Goal: Transaction & Acquisition: Book appointment/travel/reservation

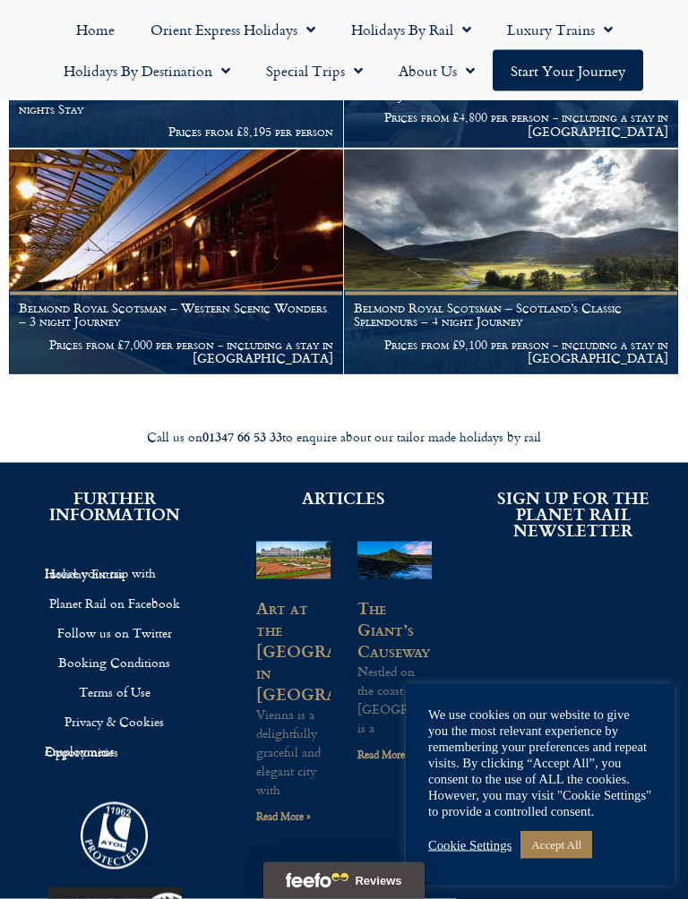
scroll to position [506, 0]
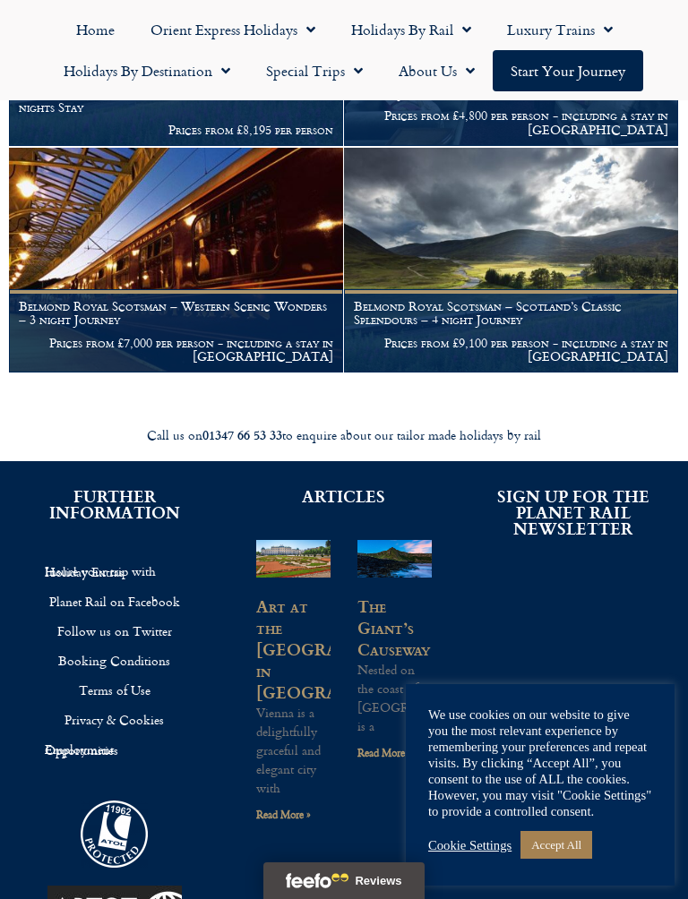
click at [261, 319] on figcaption "Belmond Royal Scotsman – Western Scenic Wonders – 3 night Journey Prices from £…" at bounding box center [176, 330] width 334 height 83
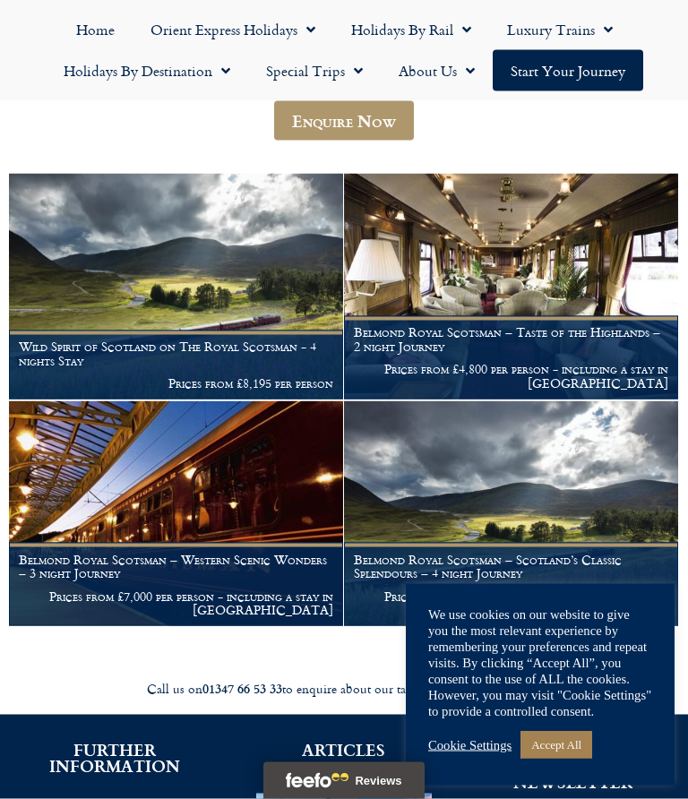
scroll to position [253, 0]
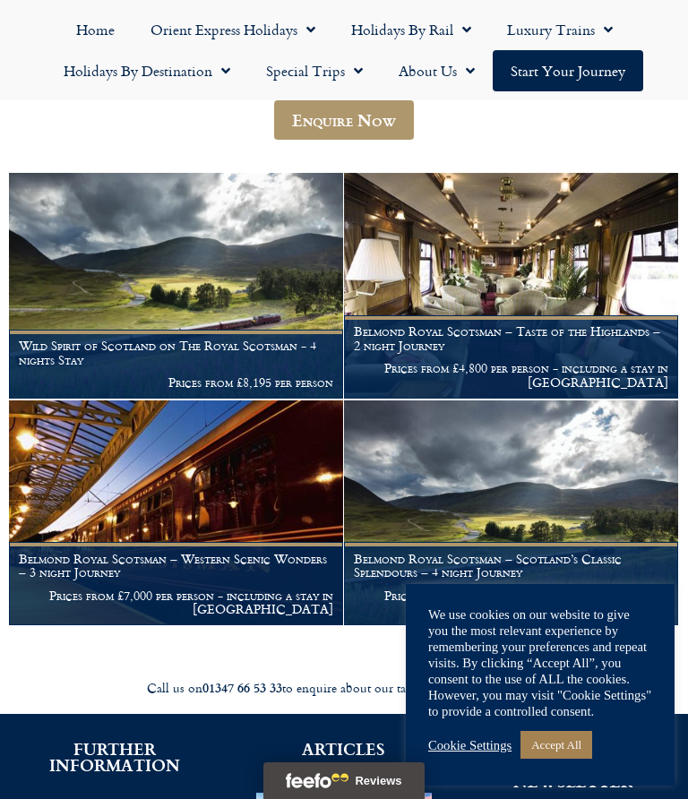
click at [503, 329] on h1 "Belmond Royal Scotsman – Taste of the Highlands – 2 night Journey" at bounding box center [511, 338] width 314 height 29
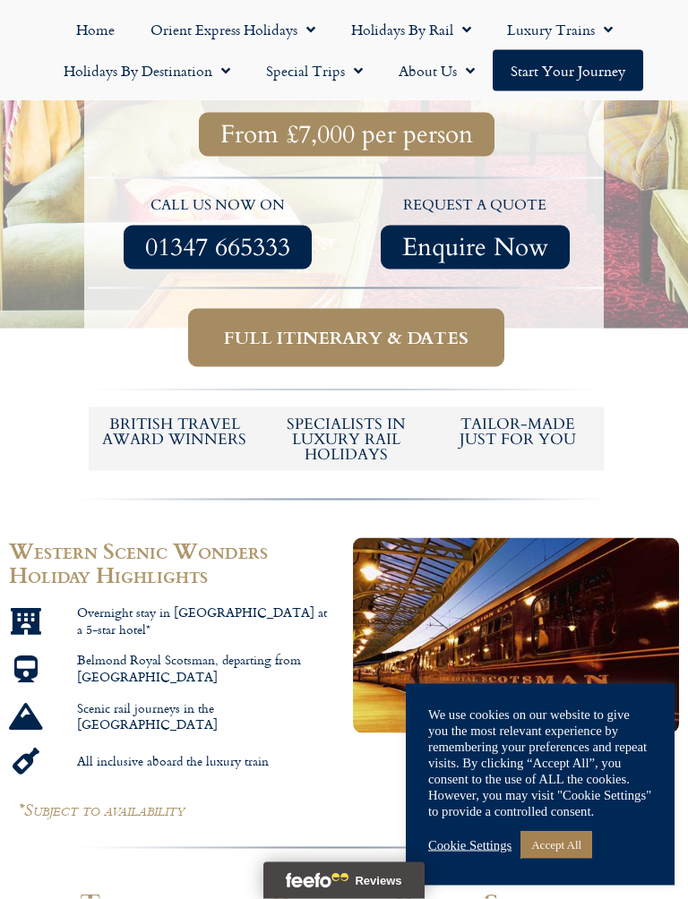
scroll to position [582, 0]
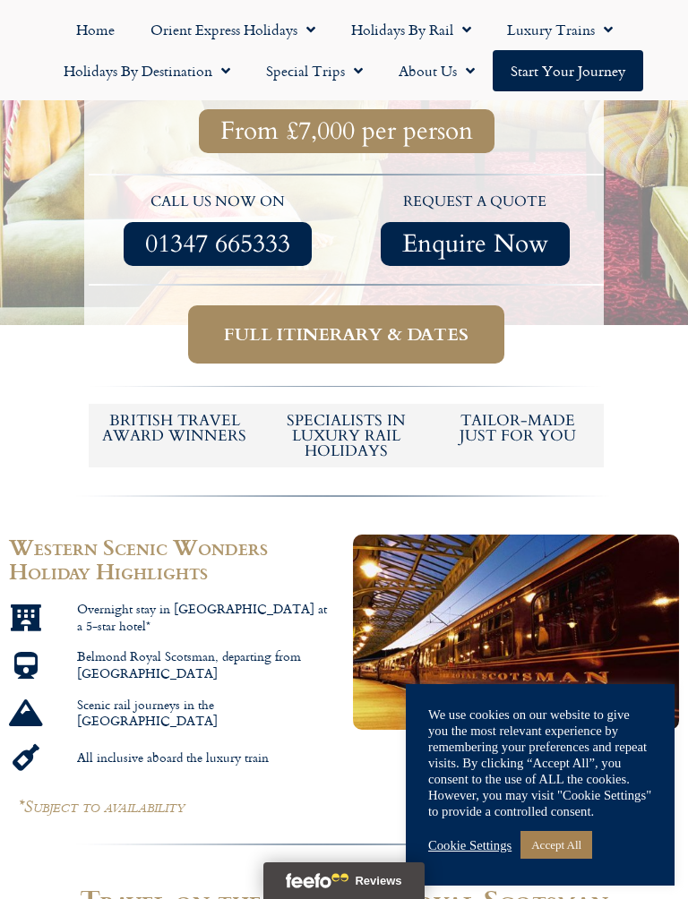
click at [366, 323] on span "Full itinerary & dates" at bounding box center [346, 334] width 245 height 22
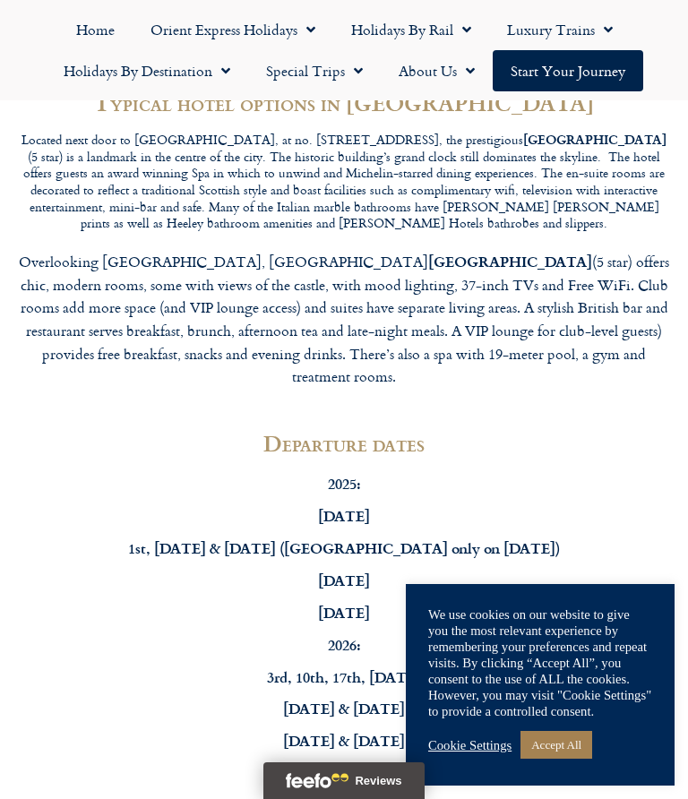
scroll to position [6814, 0]
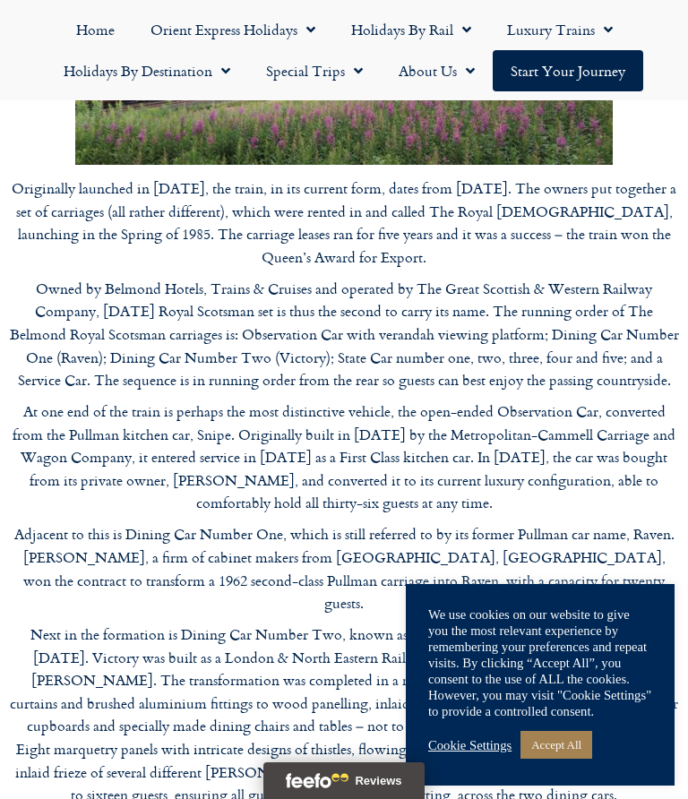
scroll to position [647, 0]
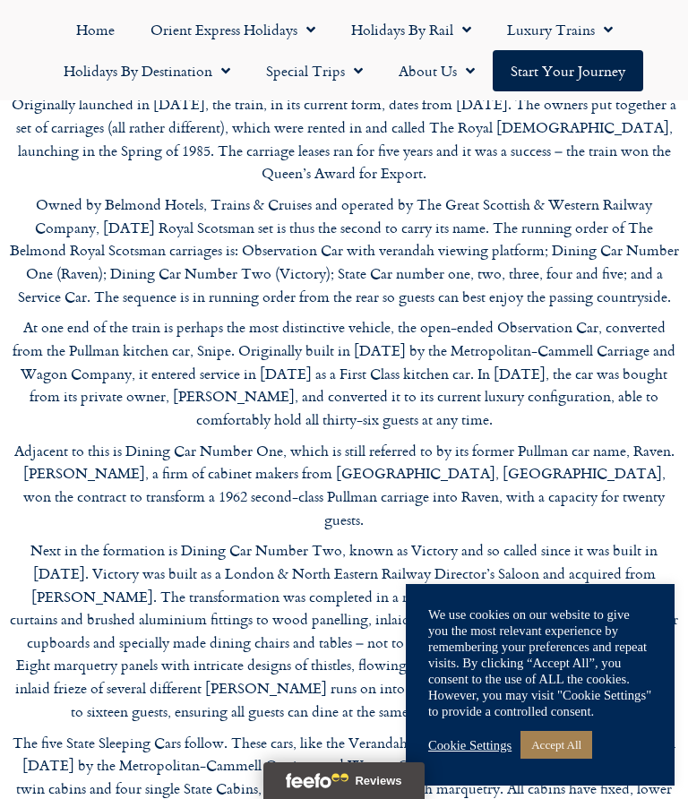
scroll to position [4588, 0]
